Goal: Information Seeking & Learning: Learn about a topic

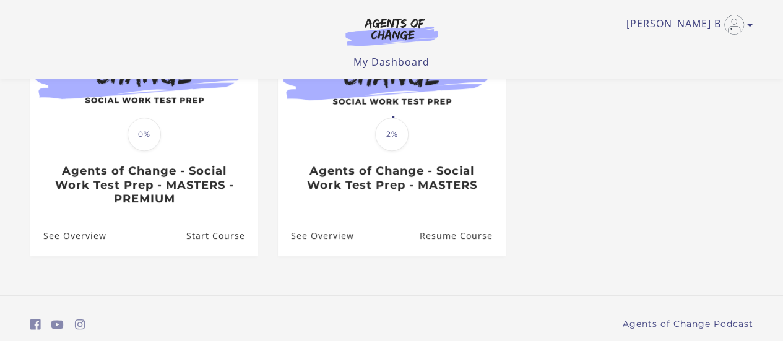
scroll to position [179, 0]
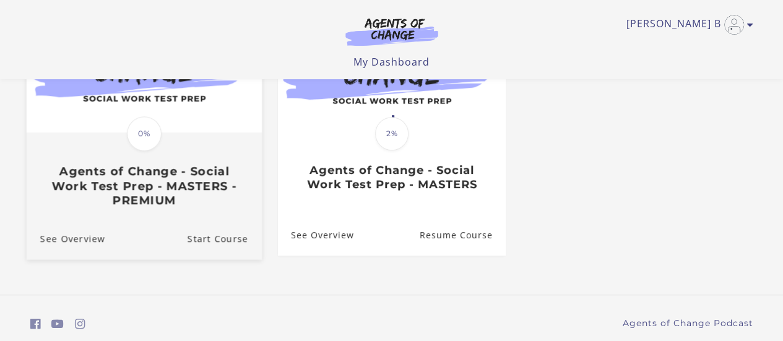
click at [144, 195] on h3 "Agents of Change - Social Work Test Prep - MASTERS - PREMIUM" at bounding box center [144, 185] width 208 height 43
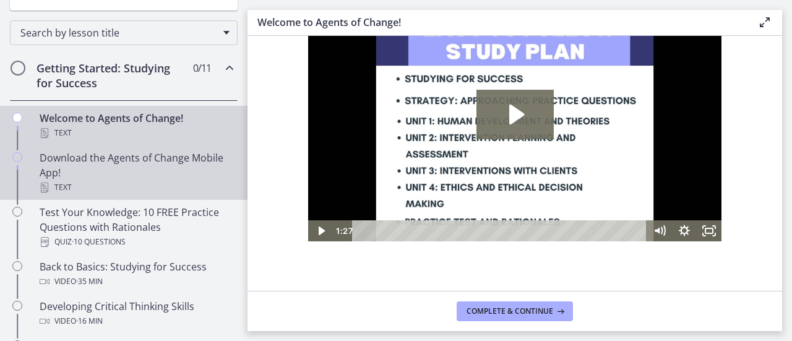
scroll to position [247, 0]
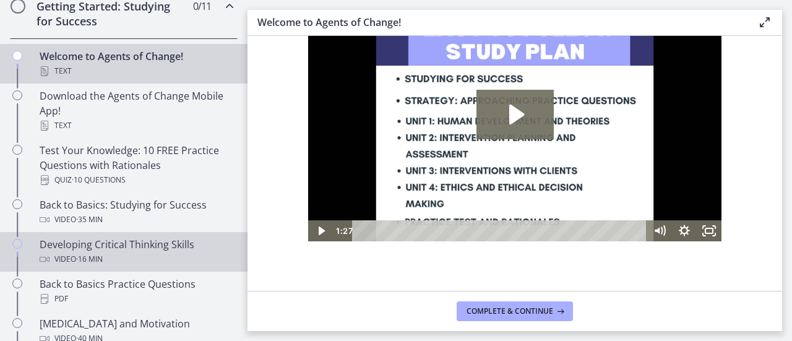
click at [148, 237] on div "Developing Critical Thinking Skills Video · 16 min" at bounding box center [136, 252] width 193 height 30
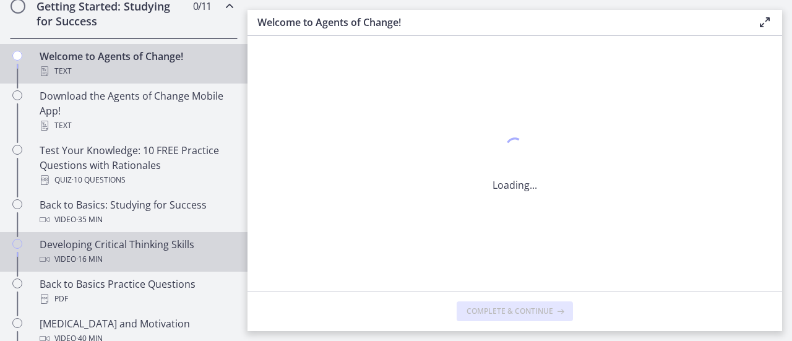
scroll to position [0, 0]
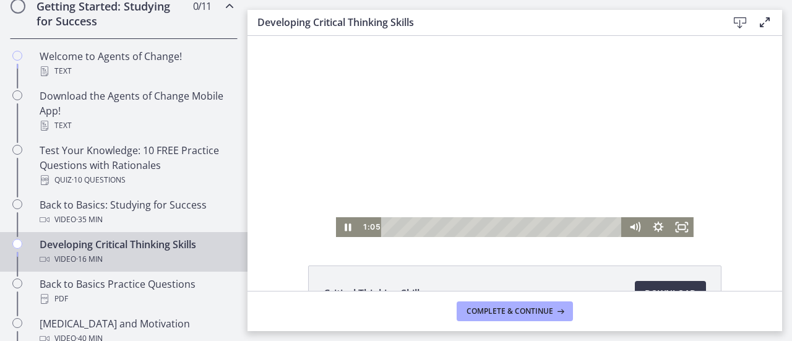
click at [496, 108] on div at bounding box center [515, 136] width 358 height 201
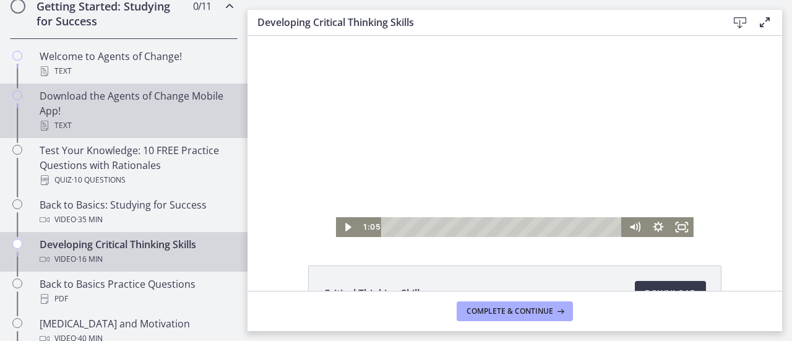
click at [124, 106] on div "Download the Agents of Change Mobile App! Text" at bounding box center [136, 110] width 193 height 45
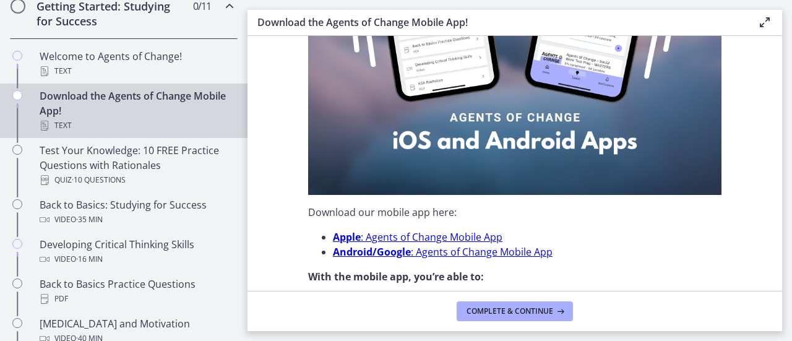
scroll to position [309, 0]
